Goal: Information Seeking & Learning: Learn about a topic

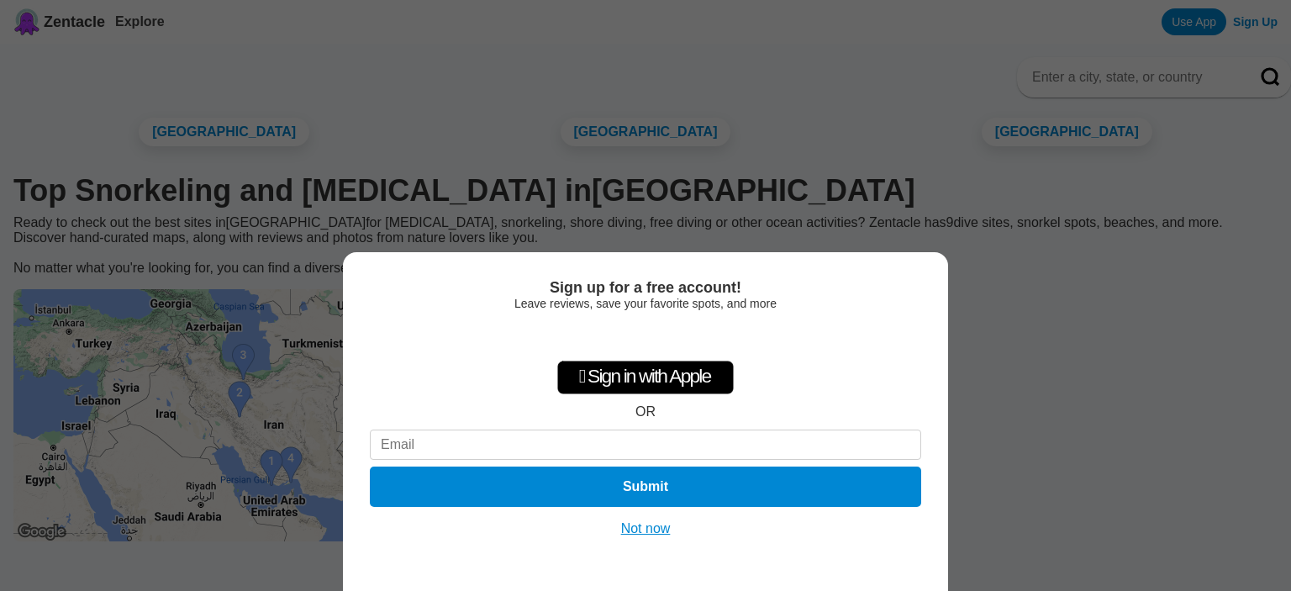
click at [664, 520] on button "Not now" at bounding box center [646, 528] width 60 height 17
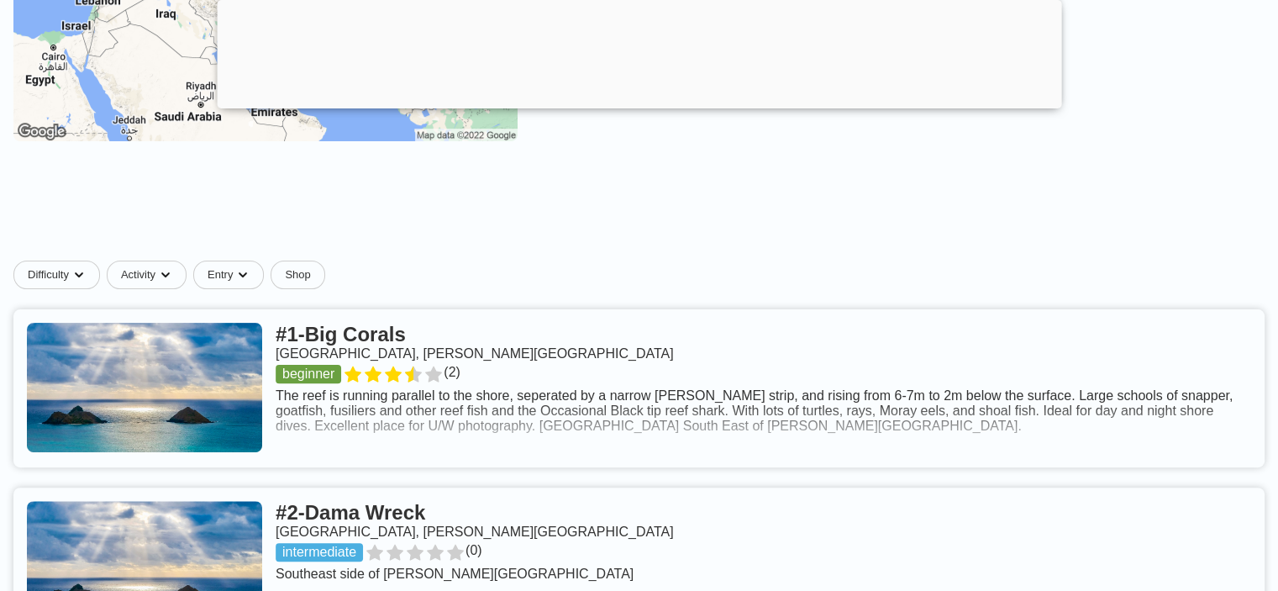
scroll to position [336, 0]
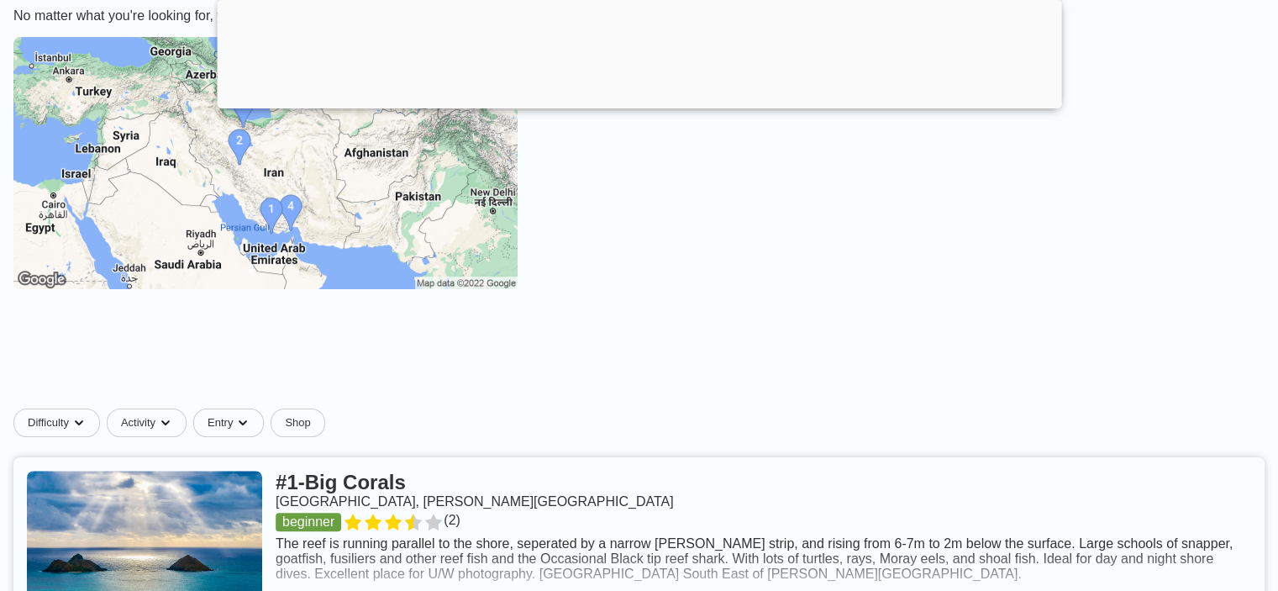
click at [293, 181] on img at bounding box center [265, 163] width 504 height 252
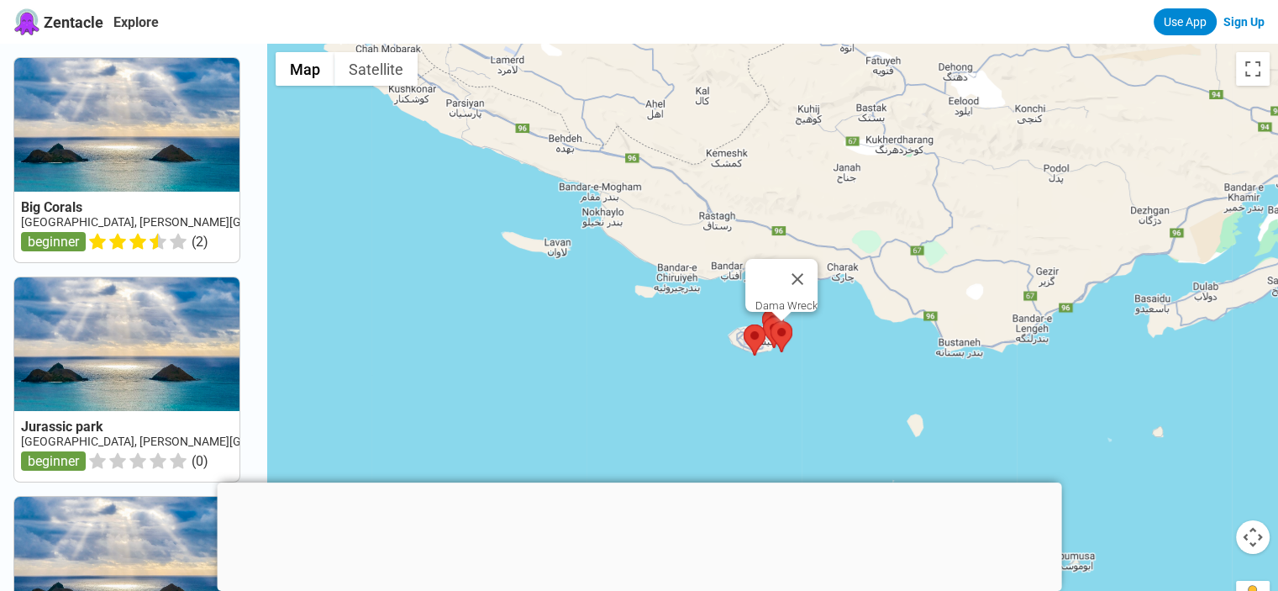
click at [771, 321] on area at bounding box center [771, 321] width 0 height 0
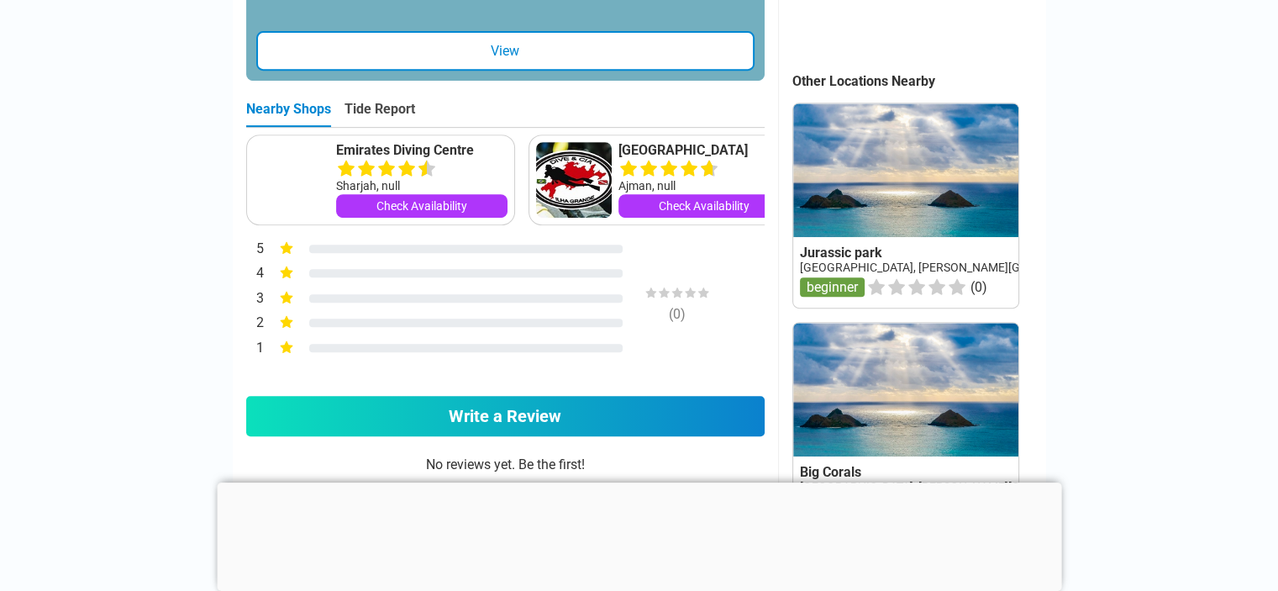
scroll to position [756, 0]
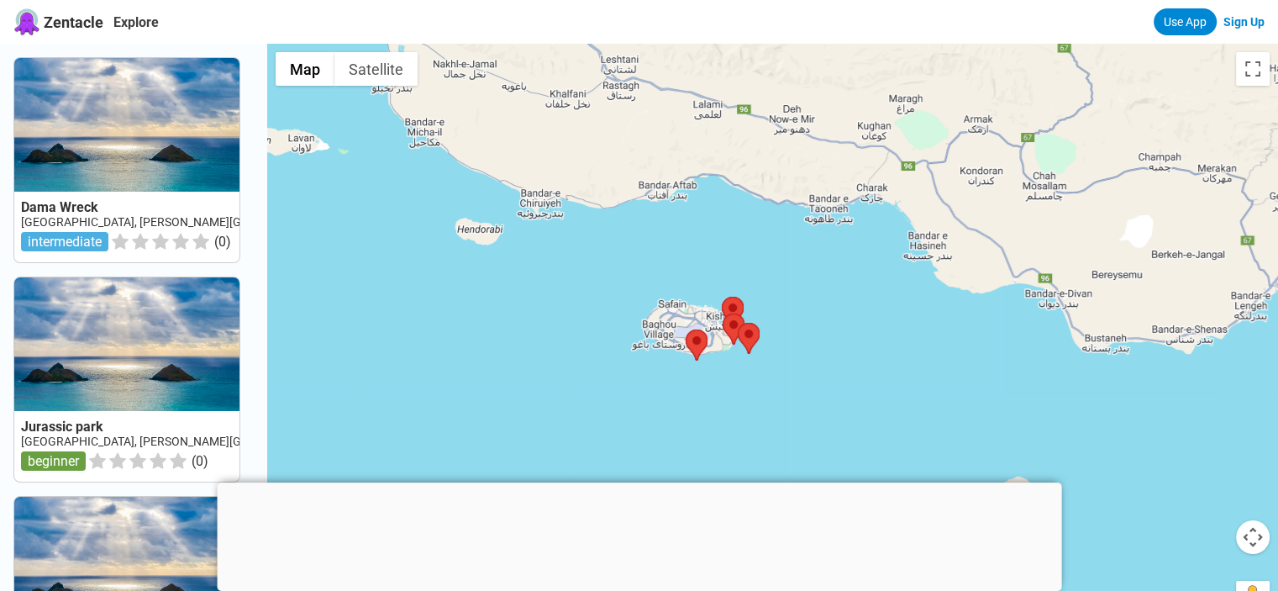
click at [636, 482] on div at bounding box center [639, 482] width 845 height 0
click at [636, 486] on div at bounding box center [639, 486] width 845 height 0
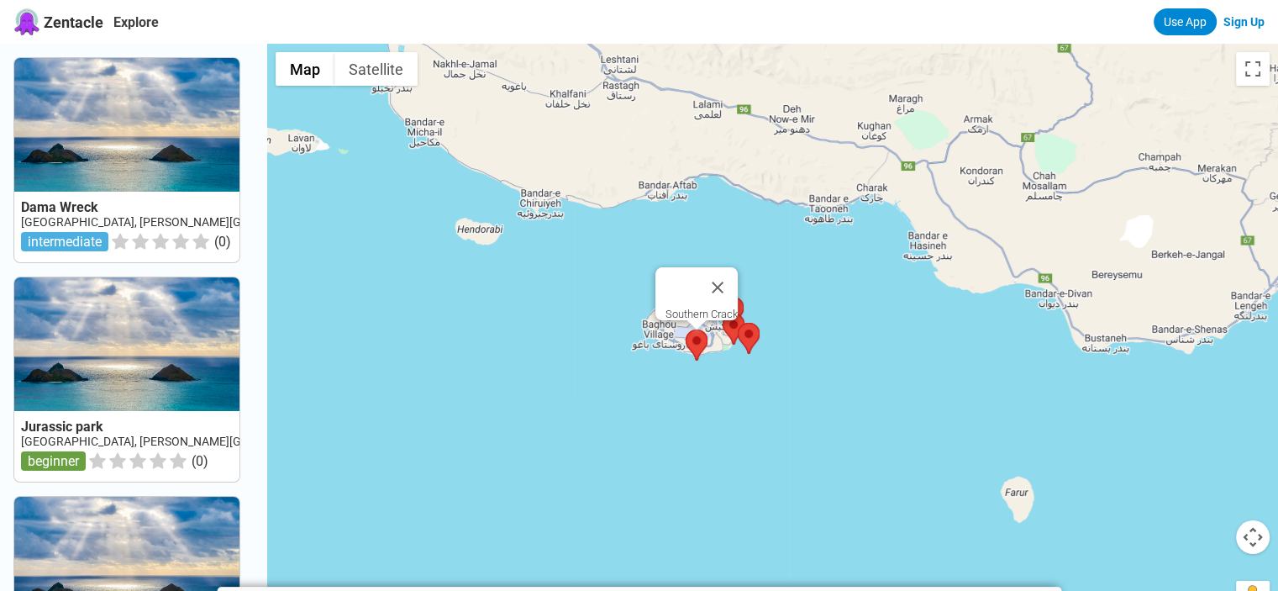
click at [686, 329] on area at bounding box center [686, 329] width 0 height 0
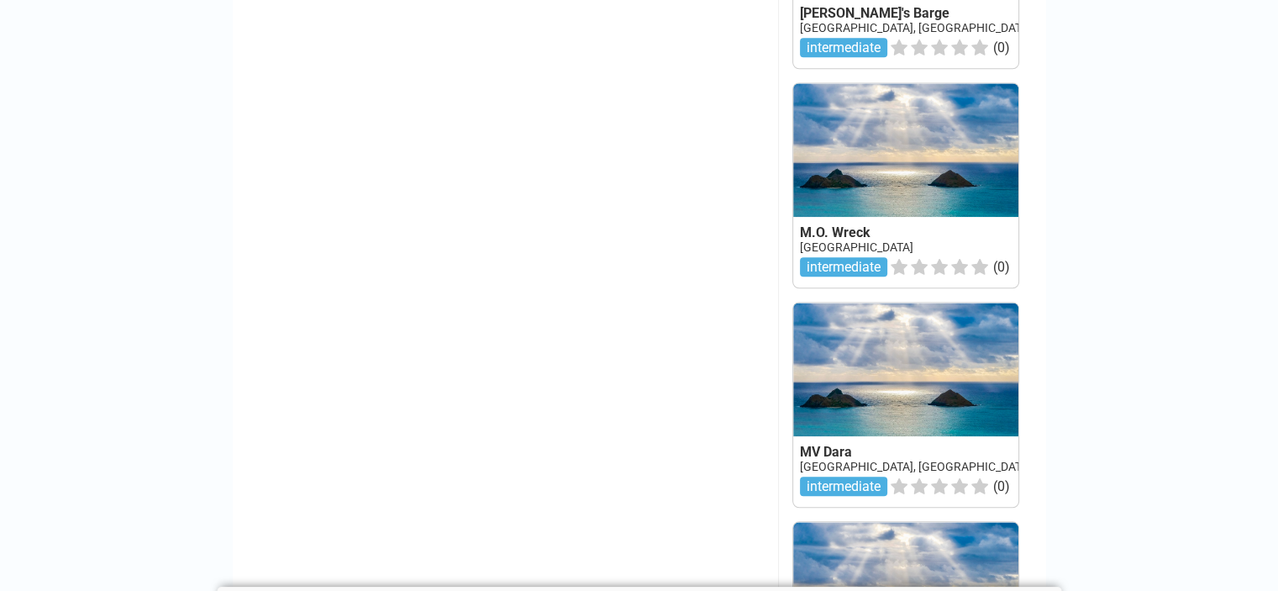
scroll to position [1681, 0]
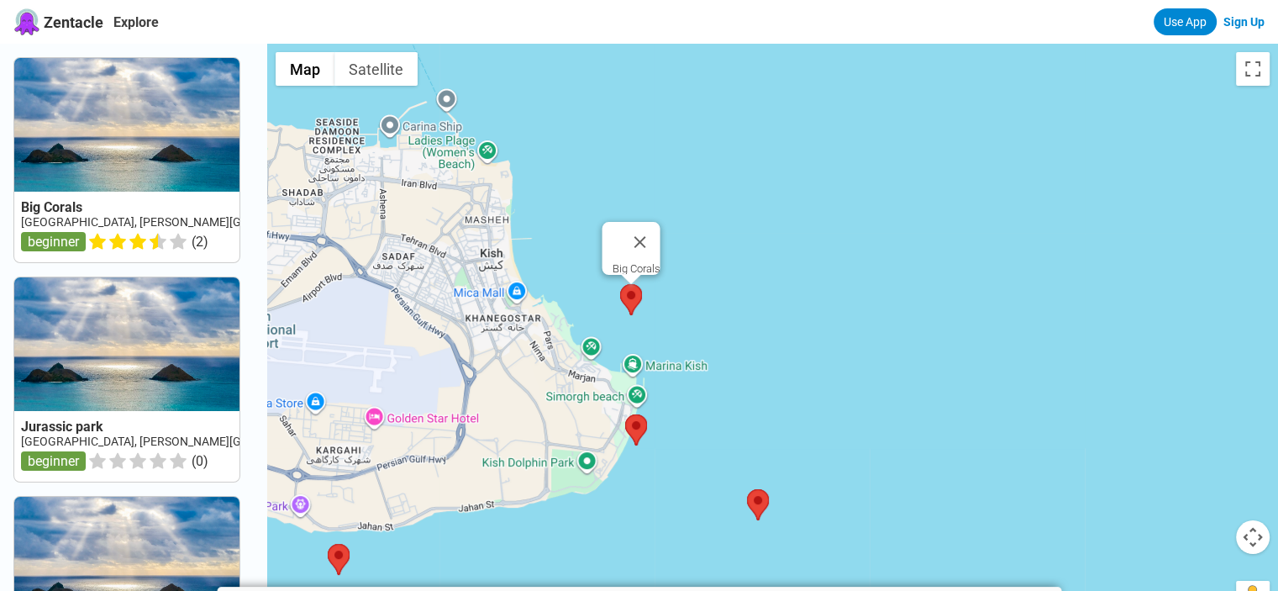
click at [620, 284] on area at bounding box center [620, 284] width 0 height 0
